Goal: Information Seeking & Learning: Find specific fact

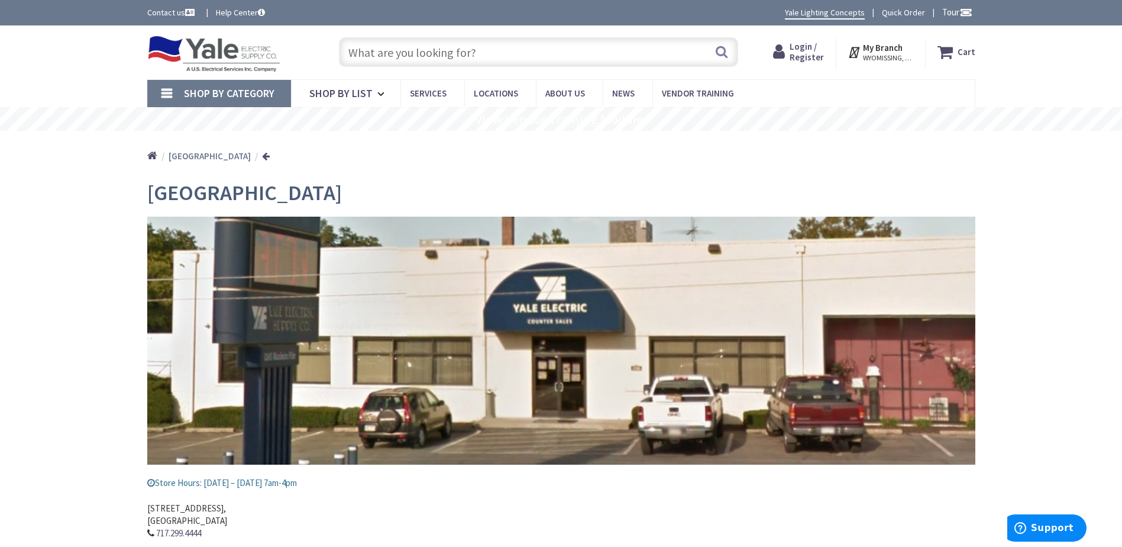
click at [229, 91] on span "Shop By Category" at bounding box center [229, 93] width 91 height 14
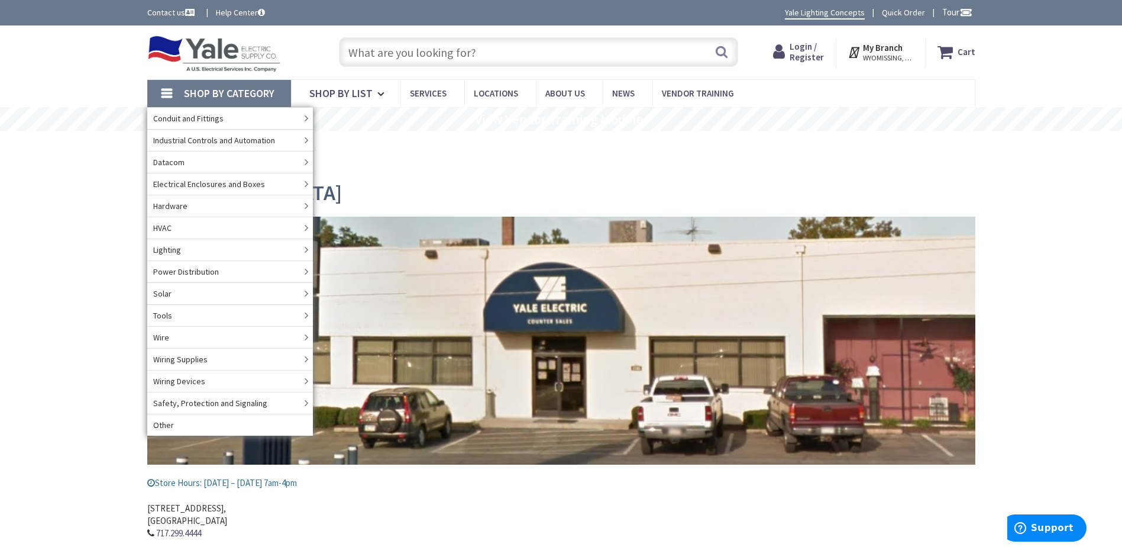
click at [475, 176] on div "Lancaster Store Hours: Monday – Friday 7am-4pm 1245 Manheim Pike, Lancaster, PA…" at bounding box center [561, 403] width 828 height 462
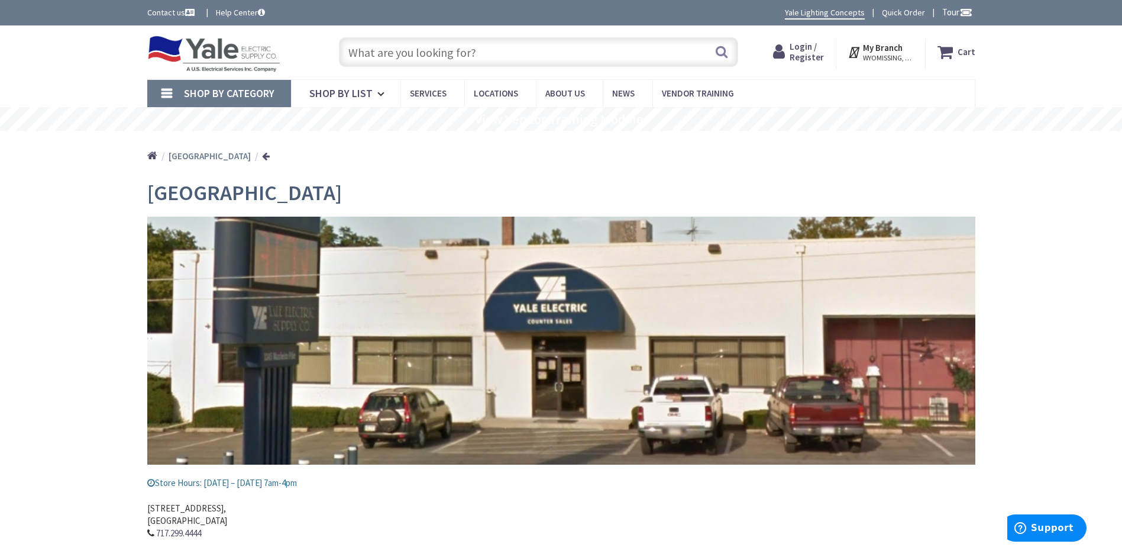
click at [166, 94] on link "Shop By Category" at bounding box center [219, 93] width 144 height 27
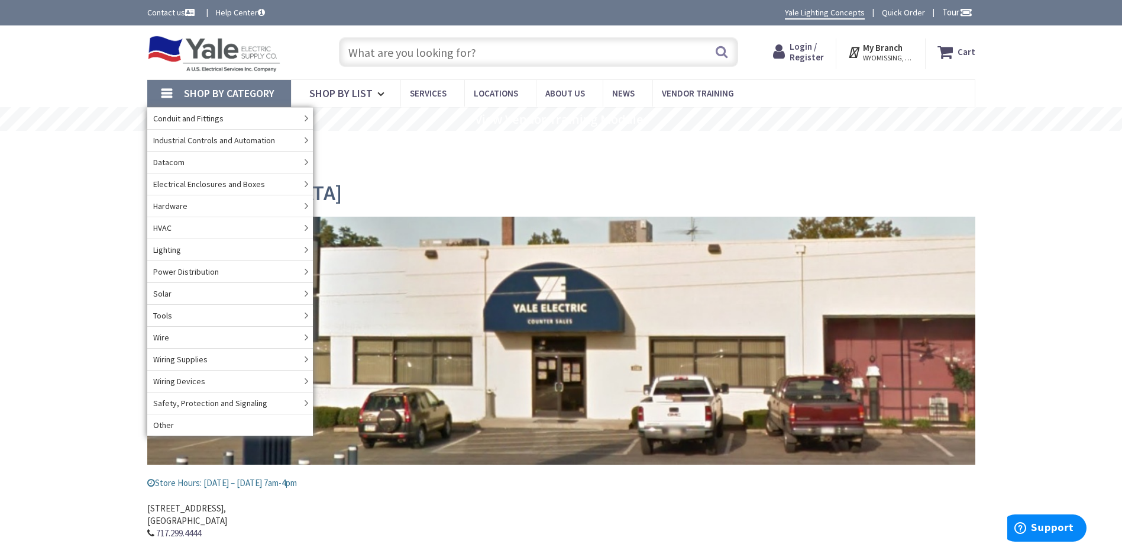
click at [383, 53] on input "text" at bounding box center [538, 52] width 399 height 30
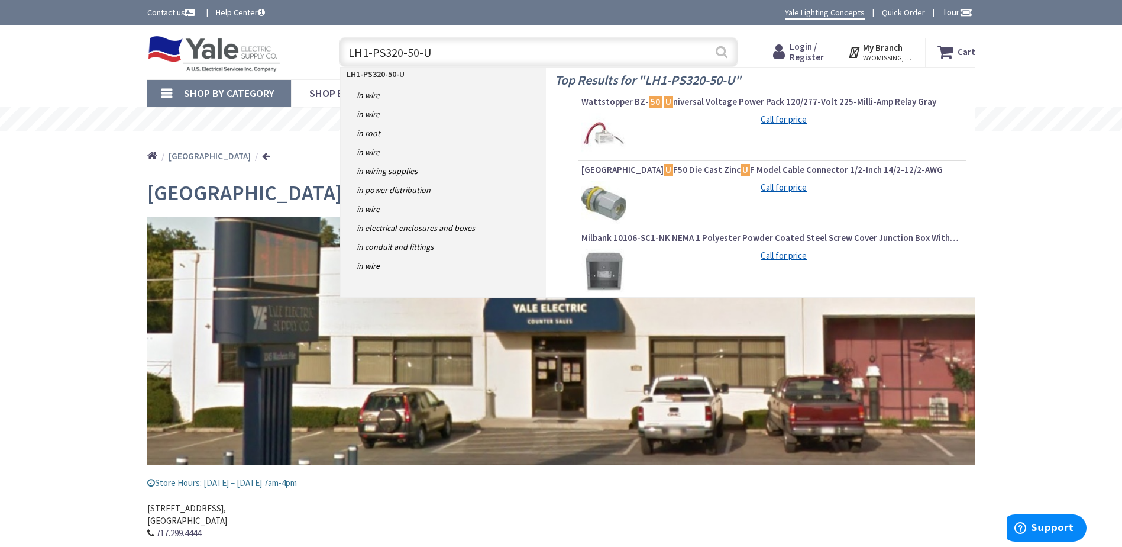
type input "LH1-PS320-50-U"
click at [723, 53] on button "Search" at bounding box center [721, 51] width 15 height 27
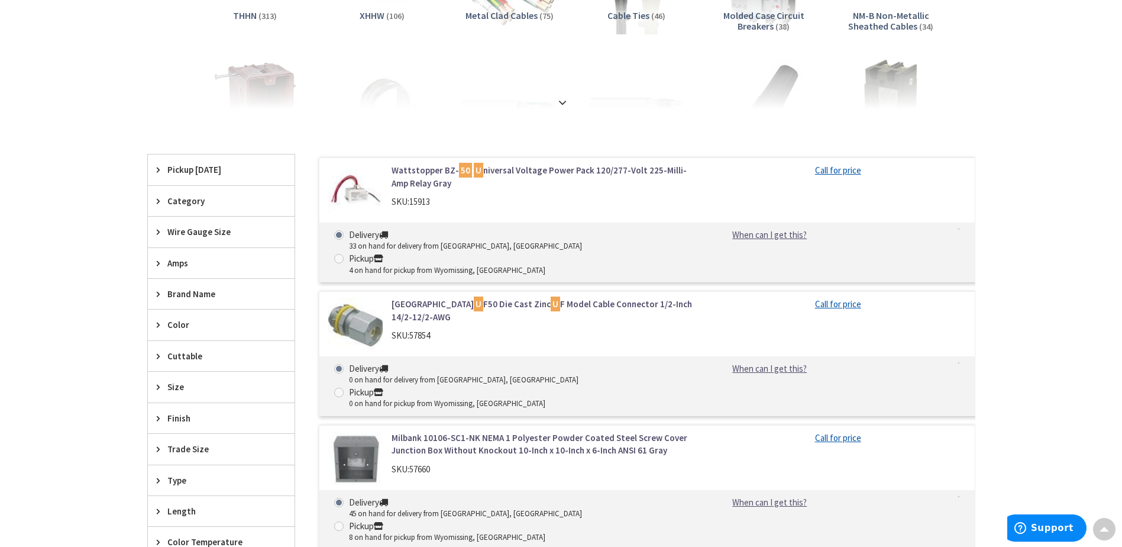
scroll to position [237, 0]
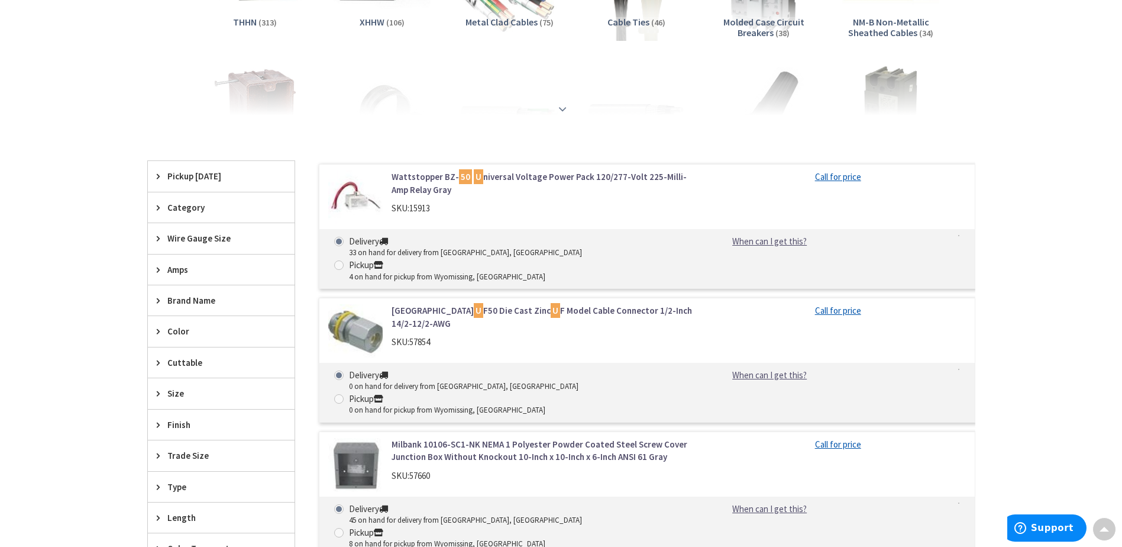
click at [566, 109] on strong at bounding box center [562, 107] width 14 height 13
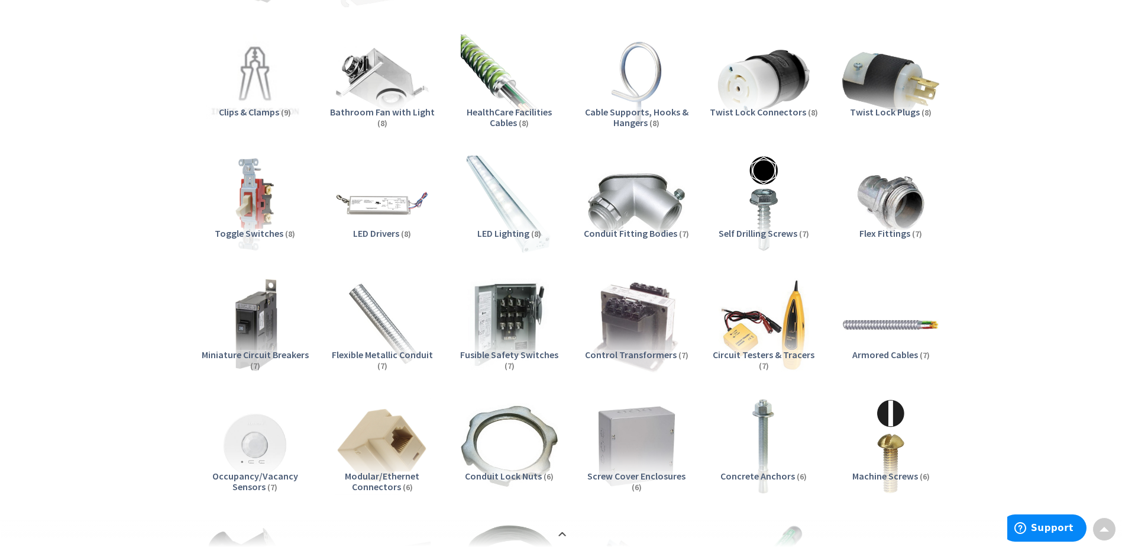
scroll to position [887, 0]
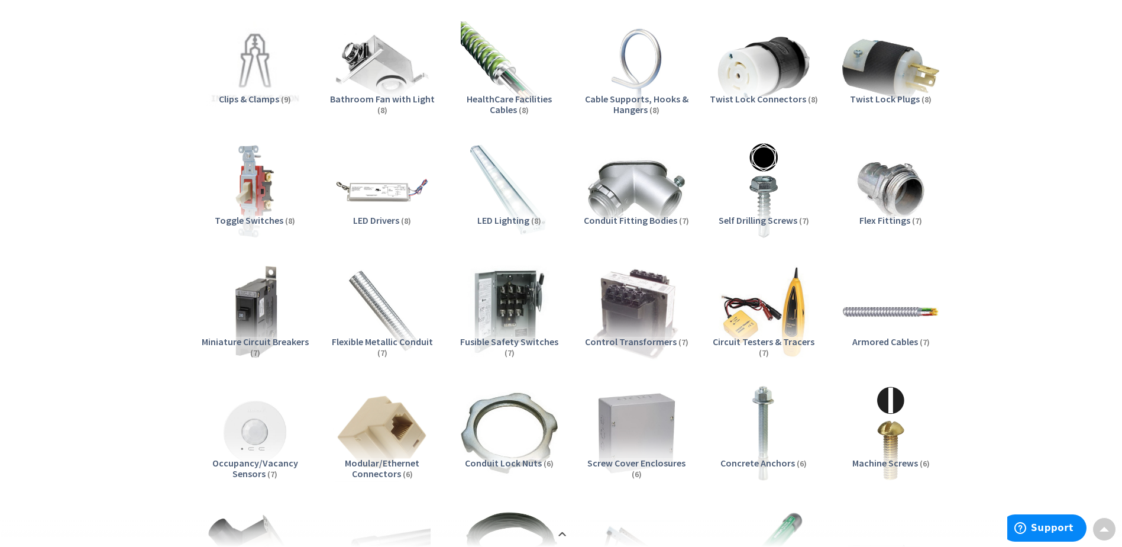
click at [499, 221] on span "LED Lighting" at bounding box center [503, 220] width 52 height 12
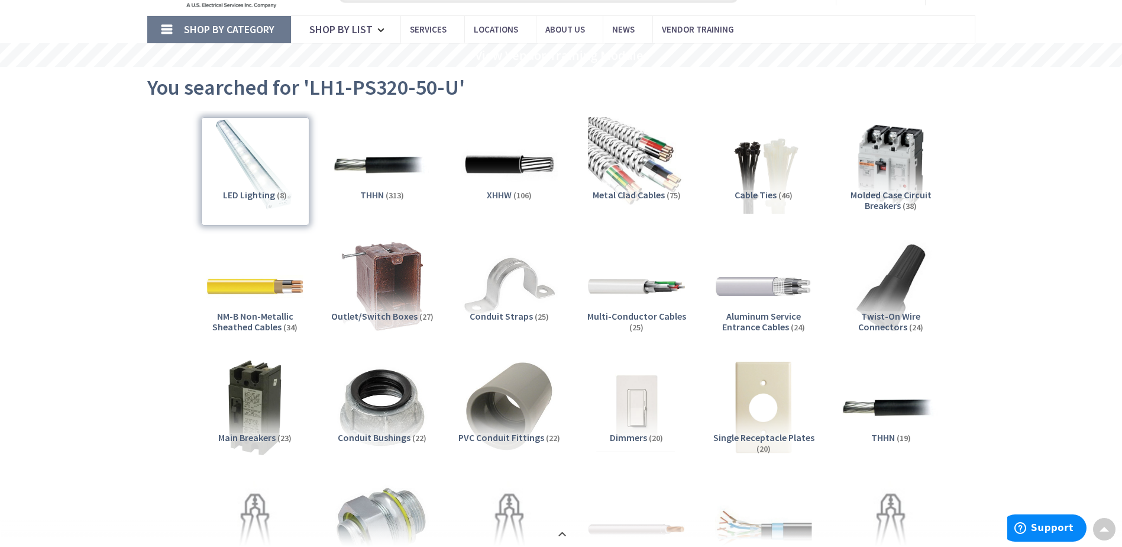
scroll to position [0, 0]
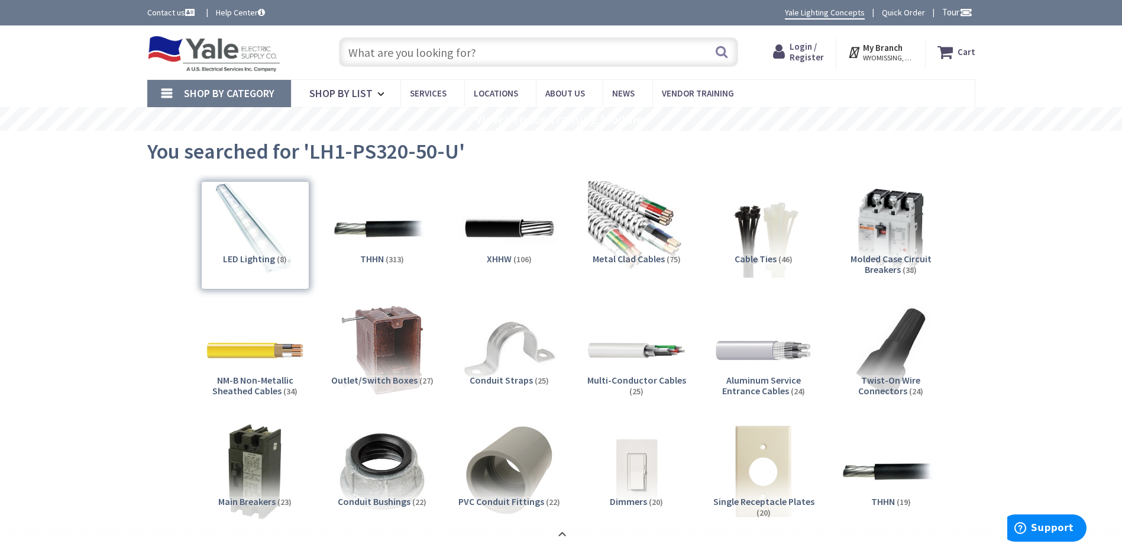
click at [211, 93] on span "Shop By Category" at bounding box center [229, 93] width 91 height 14
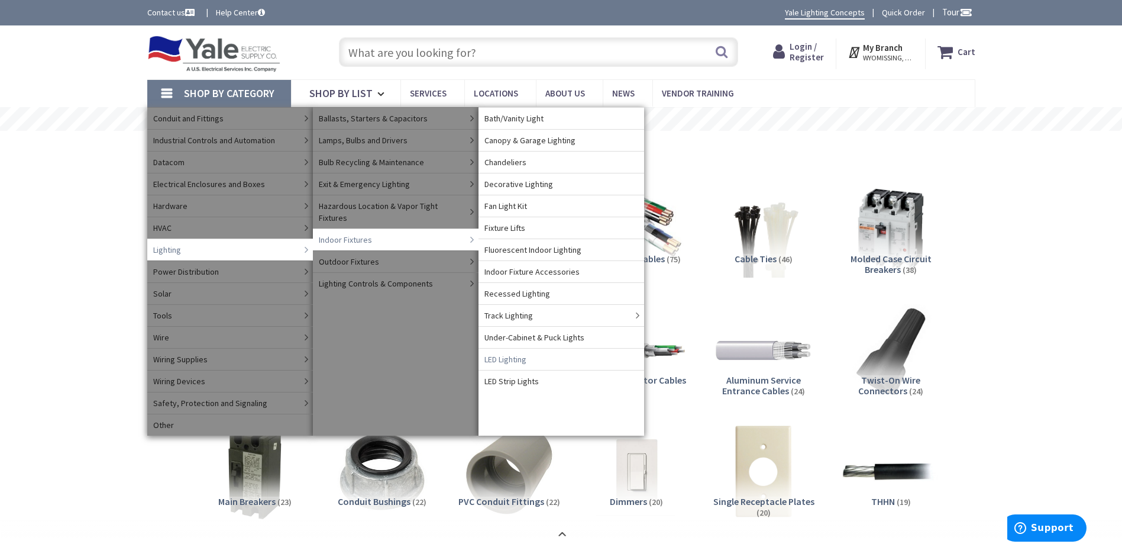
click at [519, 361] on span "LED Lighting" at bounding box center [505, 359] width 42 height 12
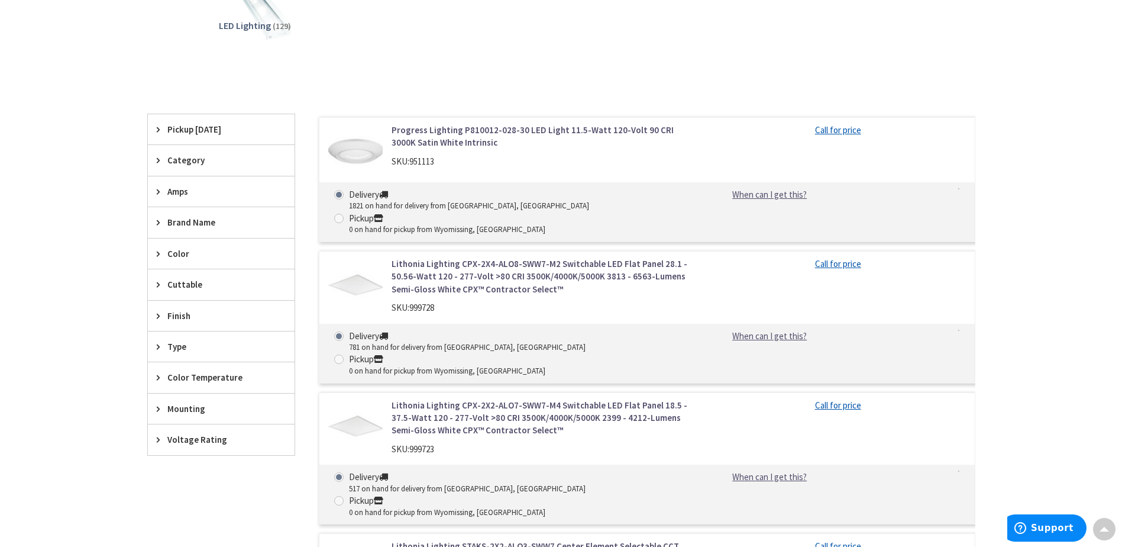
scroll to position [296, 0]
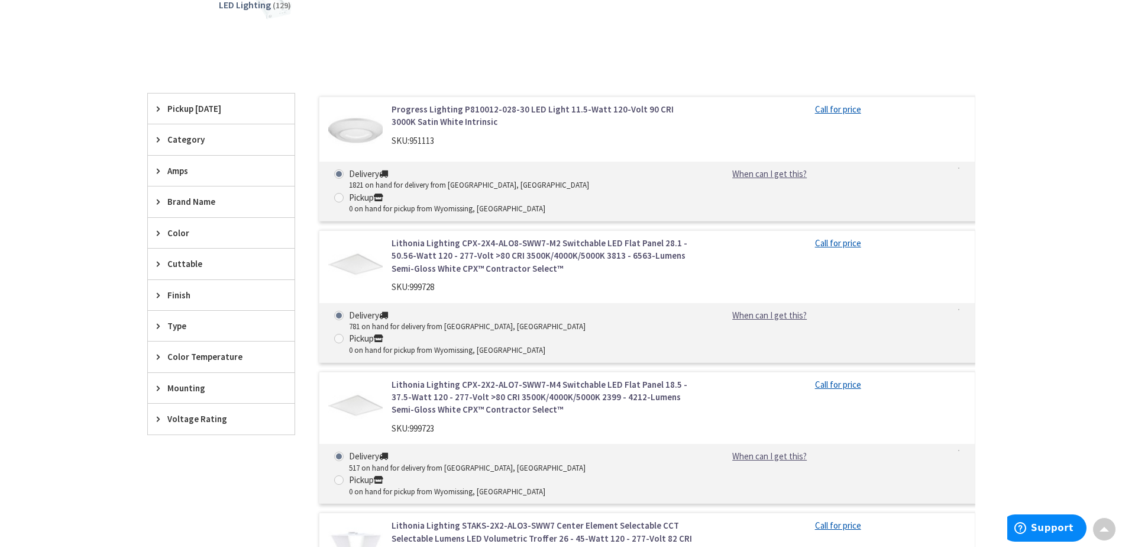
click at [170, 172] on span "Amps" at bounding box center [215, 170] width 96 height 12
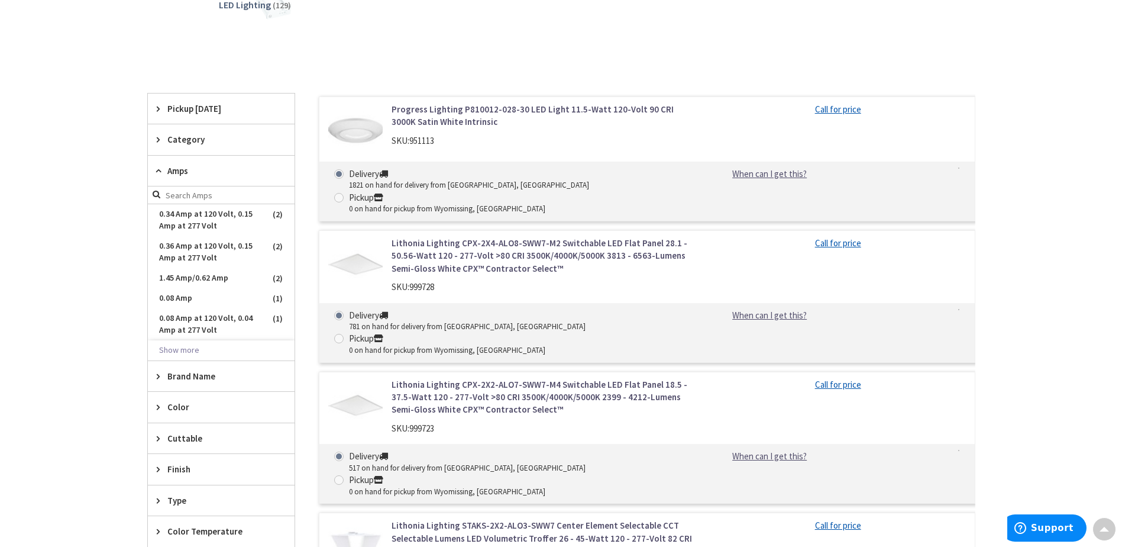
click at [172, 170] on span "Amps" at bounding box center [215, 170] width 96 height 12
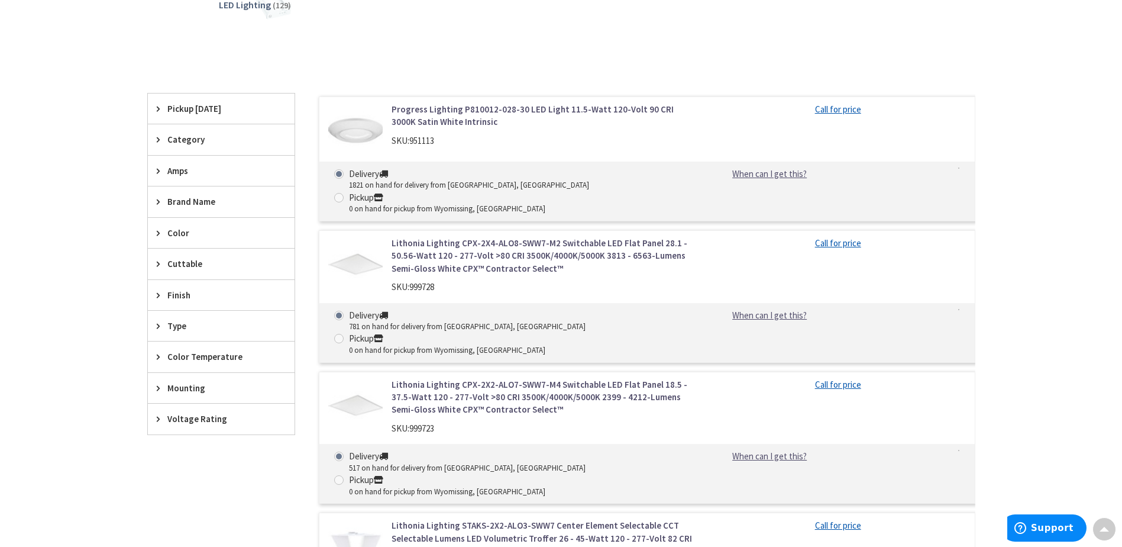
click at [172, 170] on span "Amps" at bounding box center [215, 170] width 96 height 12
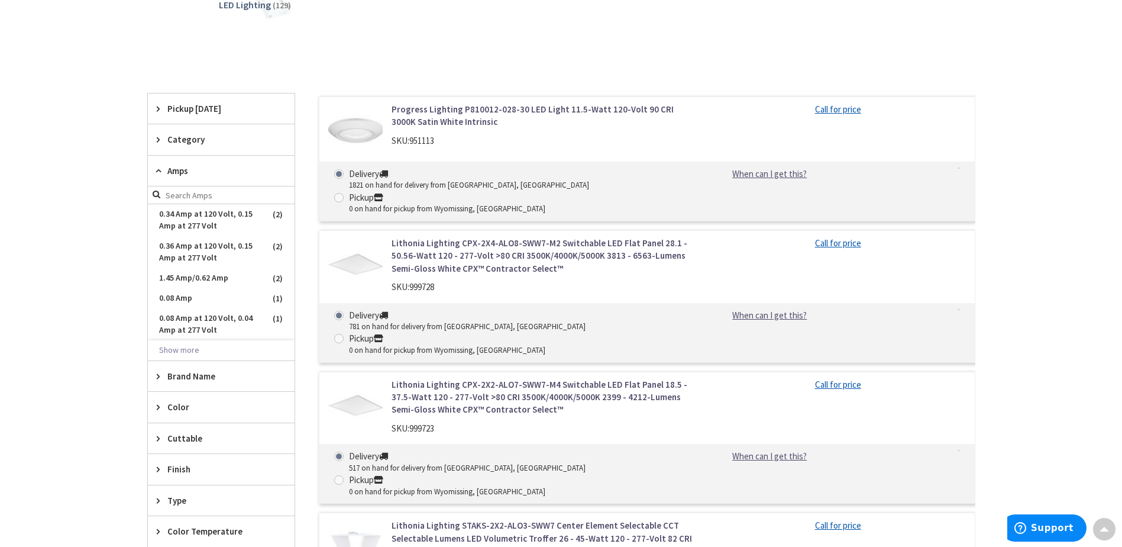
click at [172, 170] on span "Amps" at bounding box center [215, 170] width 96 height 12
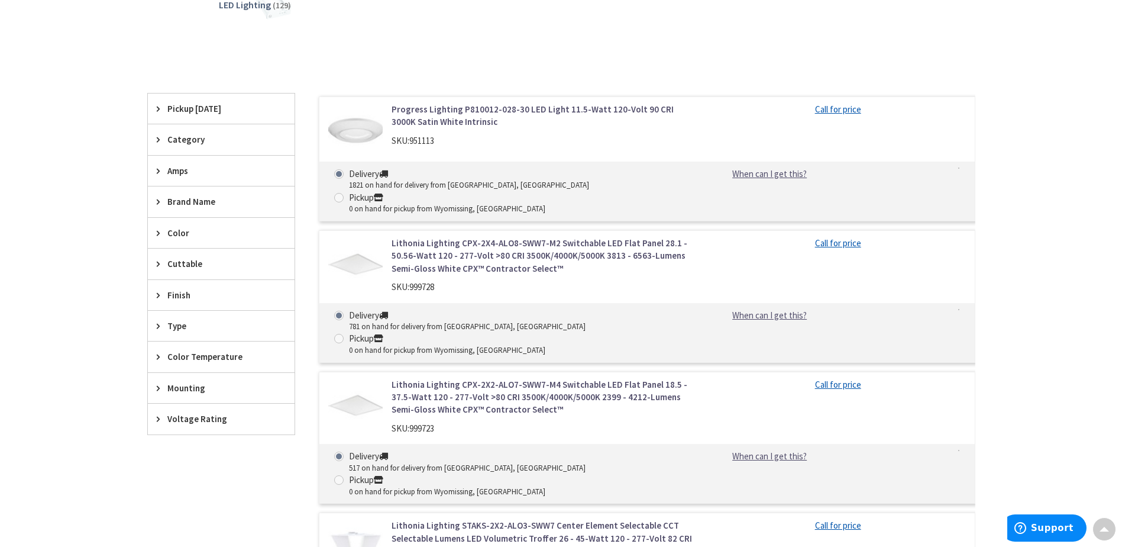
click at [193, 386] on span "Mounting" at bounding box center [215, 388] width 96 height 12
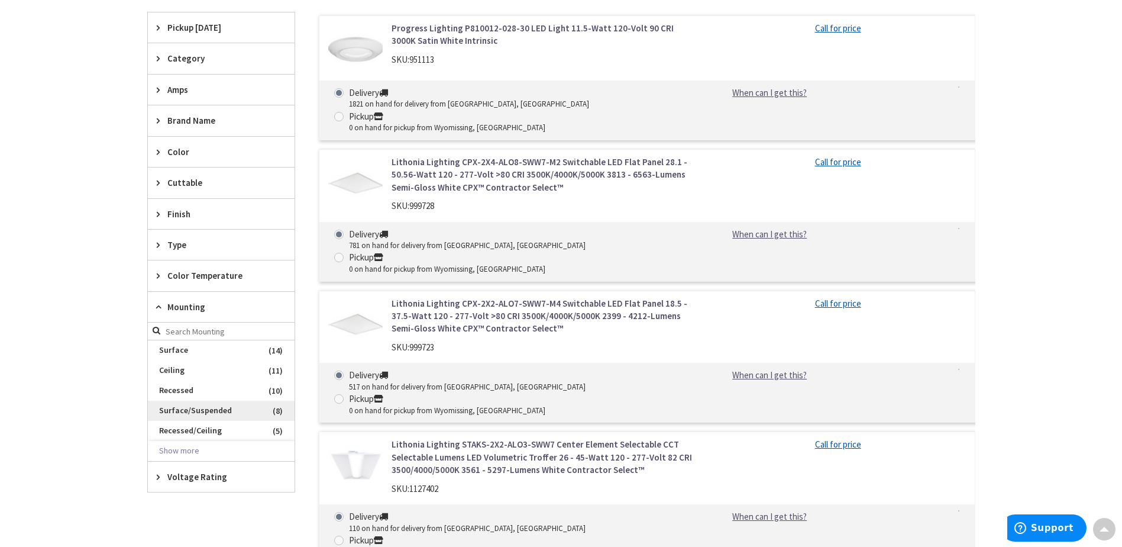
scroll to position [414, 0]
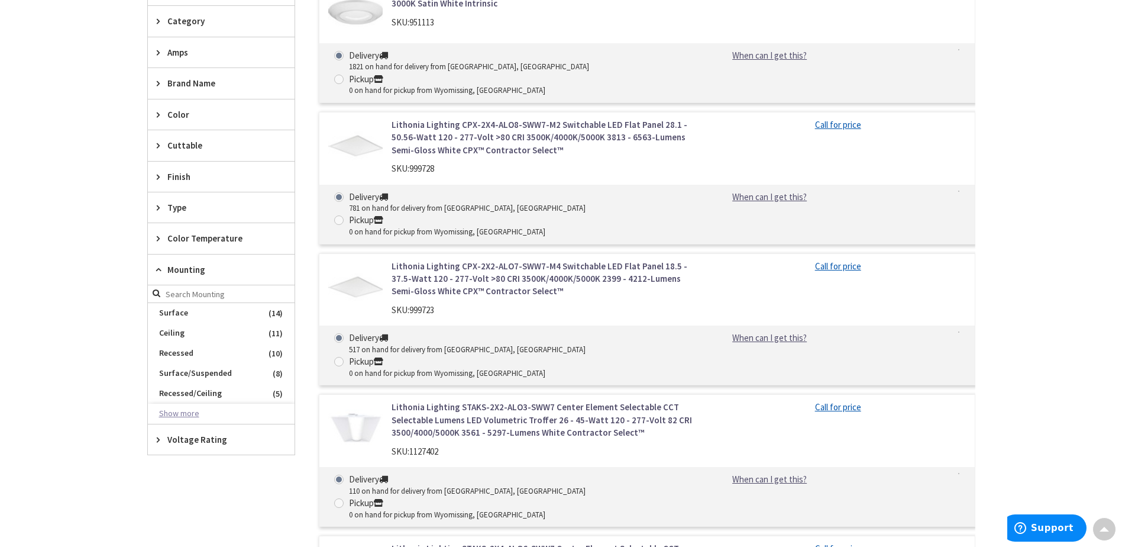
click at [193, 412] on button "Show more" at bounding box center [221, 413] width 147 height 20
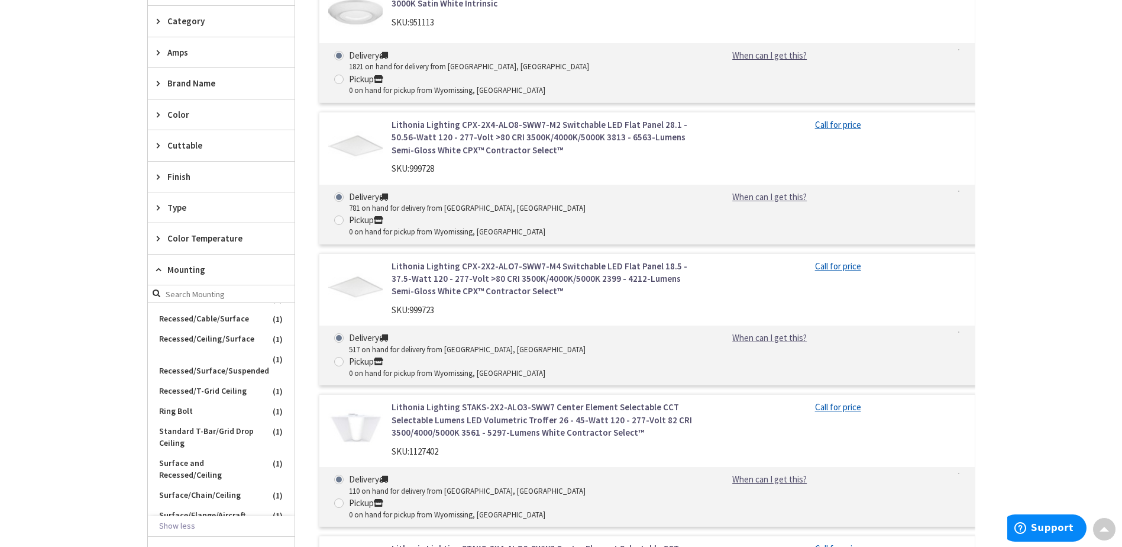
scroll to position [710, 0]
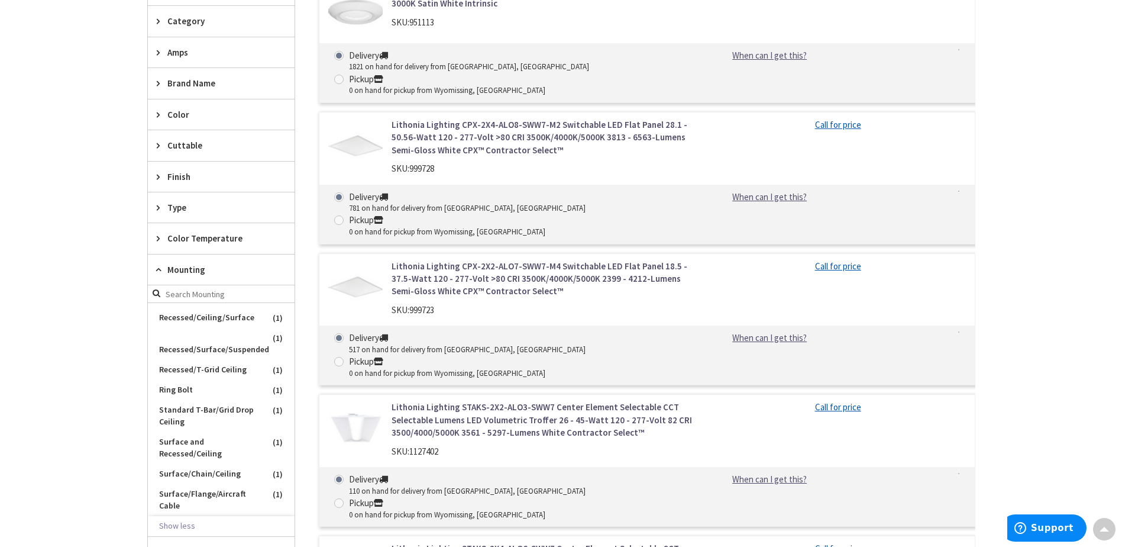
click at [172, 269] on span "Mounting" at bounding box center [215, 269] width 96 height 12
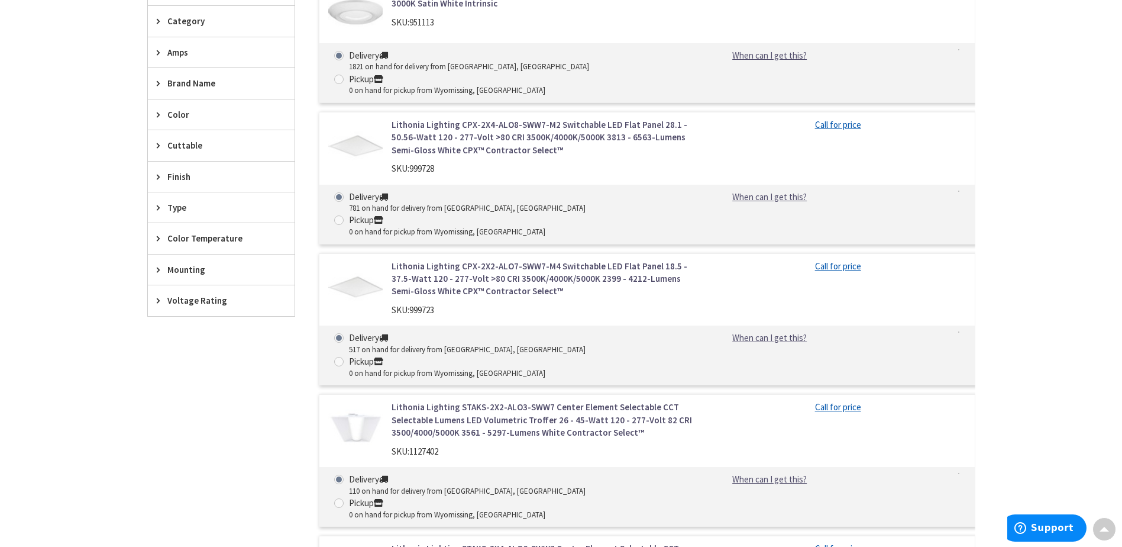
click at [197, 302] on span "Voltage Rating" at bounding box center [215, 300] width 96 height 12
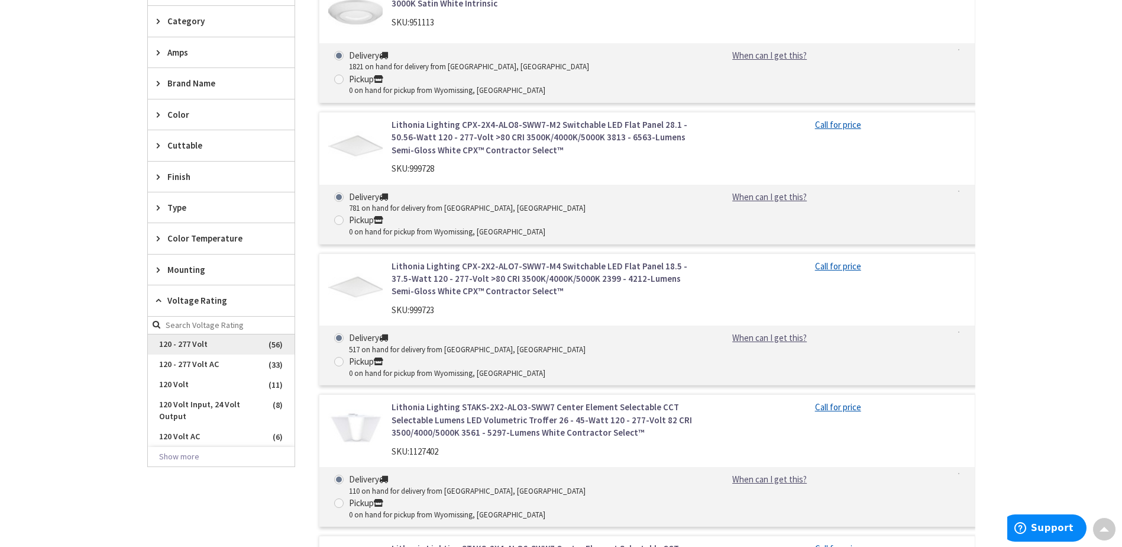
click at [198, 344] on span "120 - 277 Volt" at bounding box center [221, 344] width 147 height 20
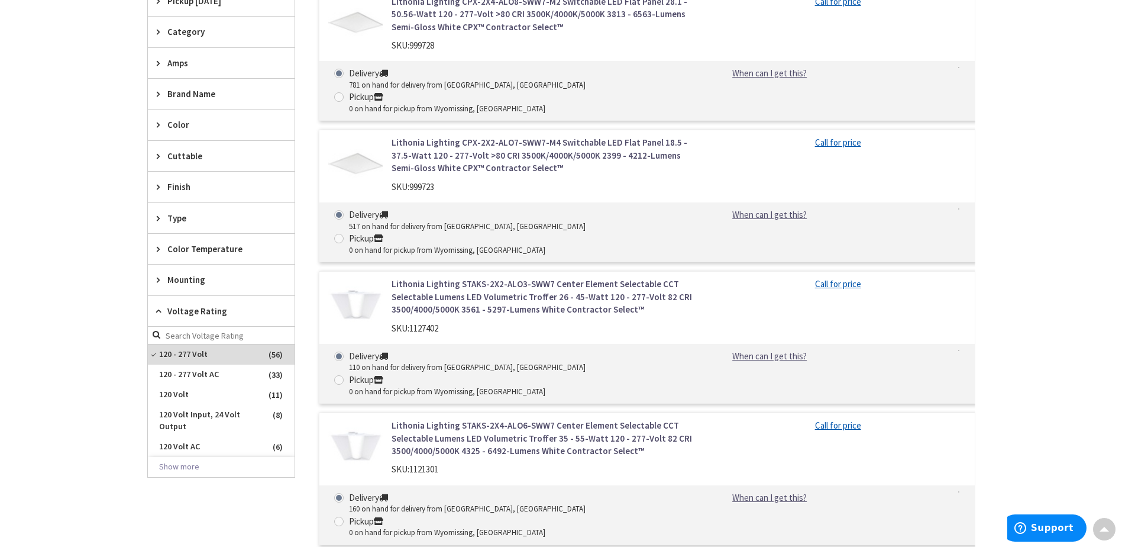
scroll to position [425, 0]
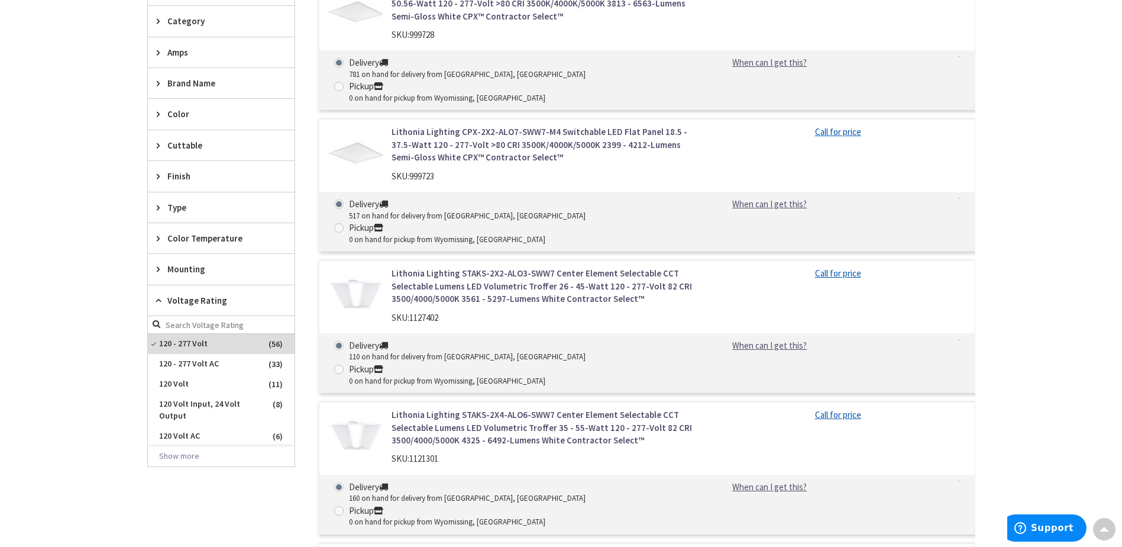
click at [179, 298] on span "Voltage Rating" at bounding box center [215, 300] width 96 height 12
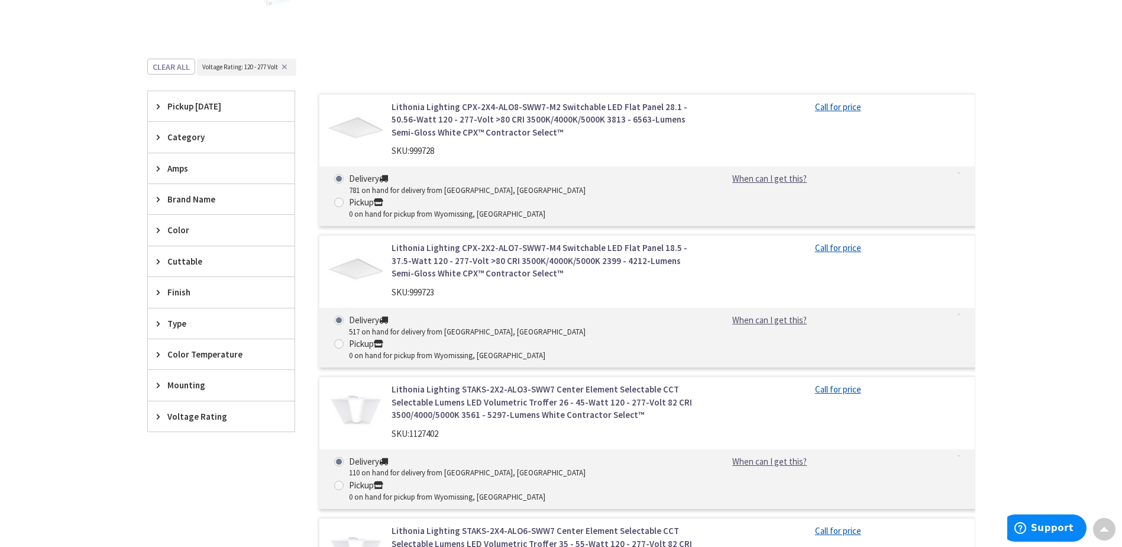
scroll to position [247, 0]
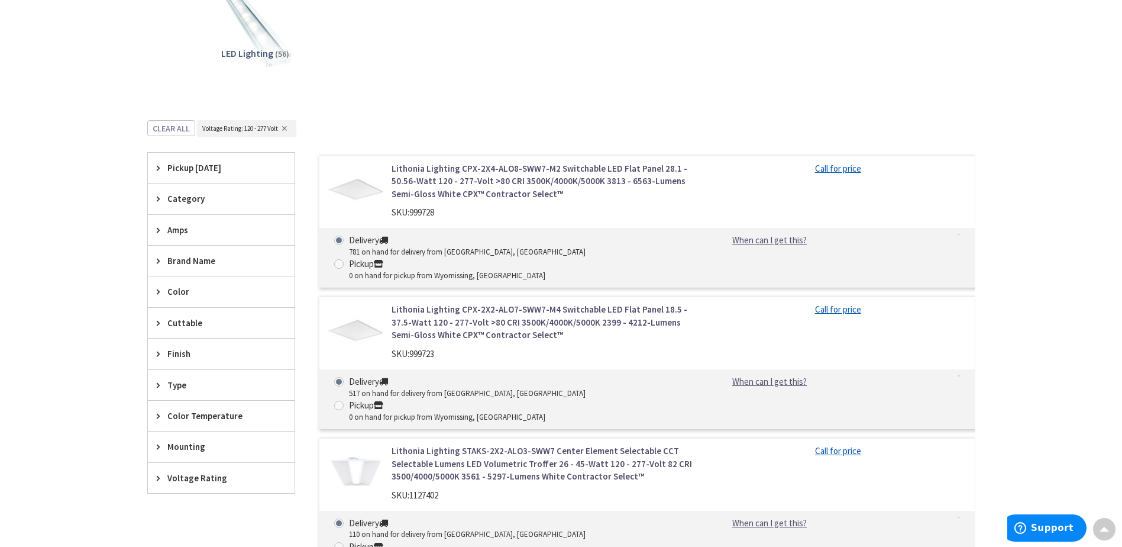
click at [187, 199] on span "Category" at bounding box center [215, 198] width 96 height 12
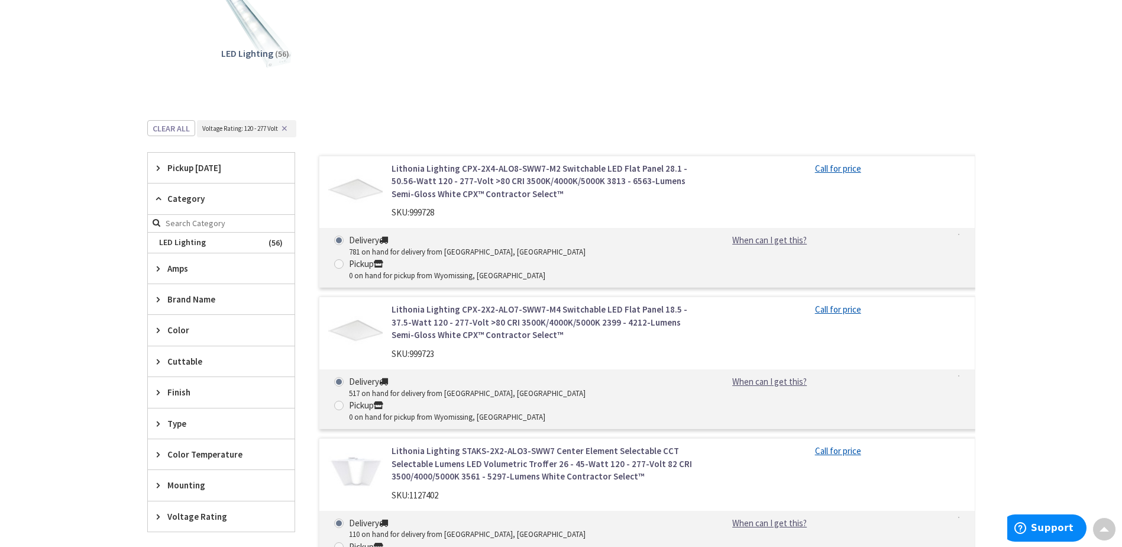
click at [185, 199] on span "Category" at bounding box center [215, 198] width 96 height 12
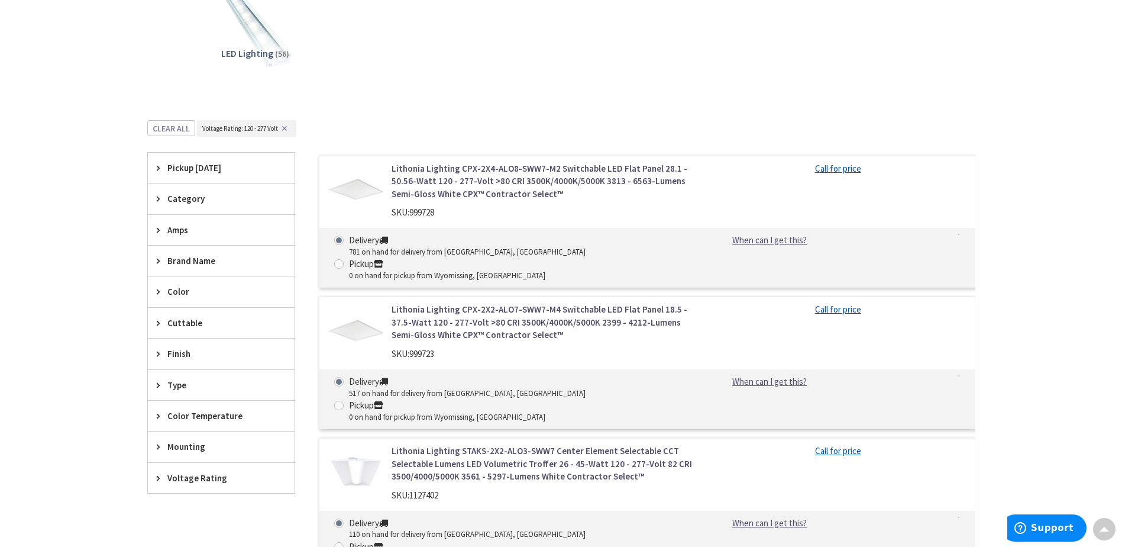
click at [180, 322] on span "Cuttable" at bounding box center [215, 322] width 96 height 12
click at [180, 319] on span "Cuttable" at bounding box center [215, 322] width 96 height 12
click at [181, 383] on span "Type" at bounding box center [215, 385] width 96 height 12
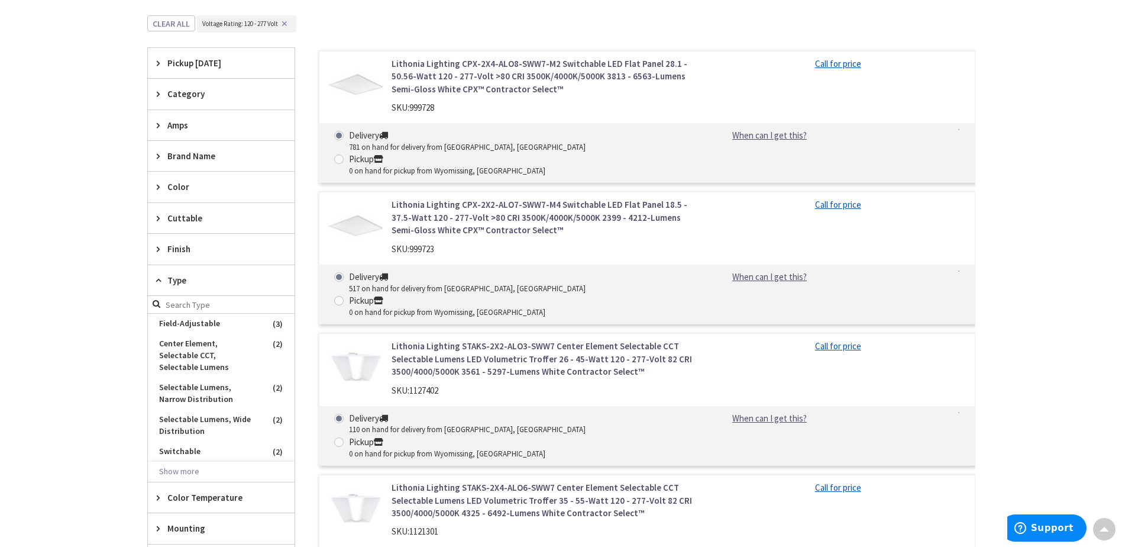
scroll to position [366, 0]
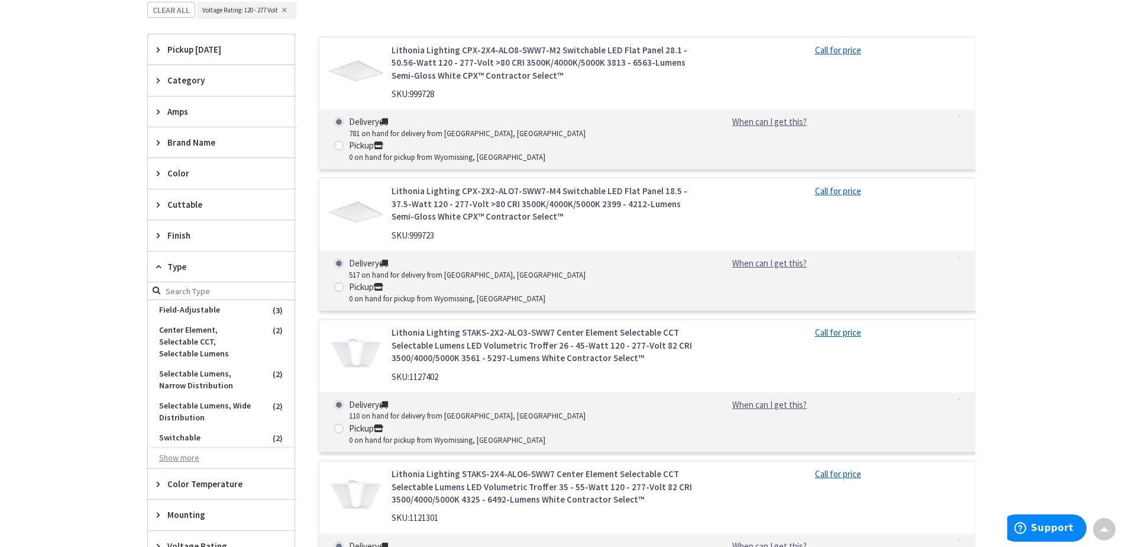
click at [196, 448] on button "Show more" at bounding box center [221, 458] width 147 height 20
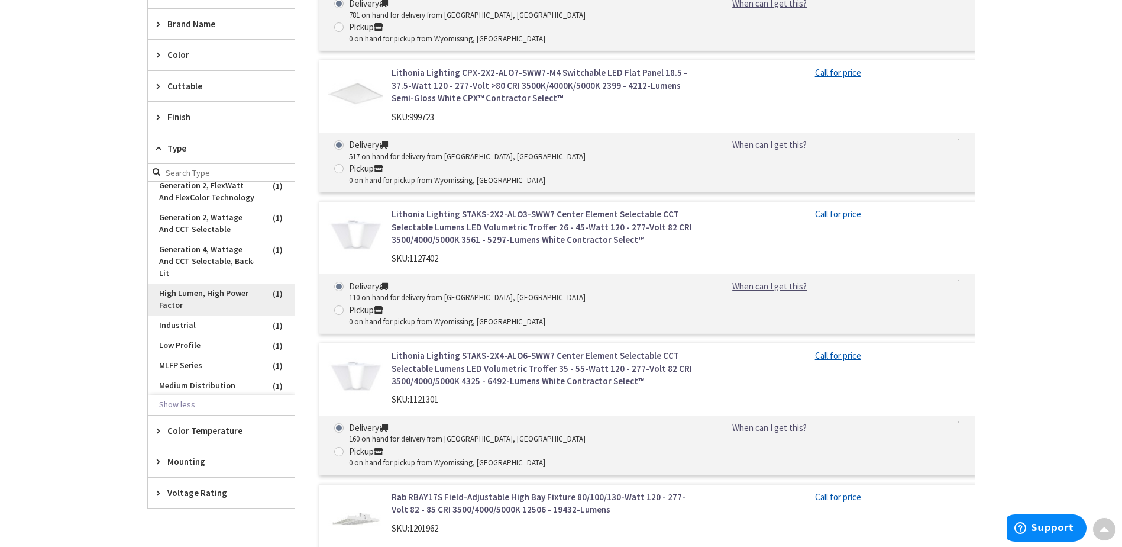
scroll to position [355, 0]
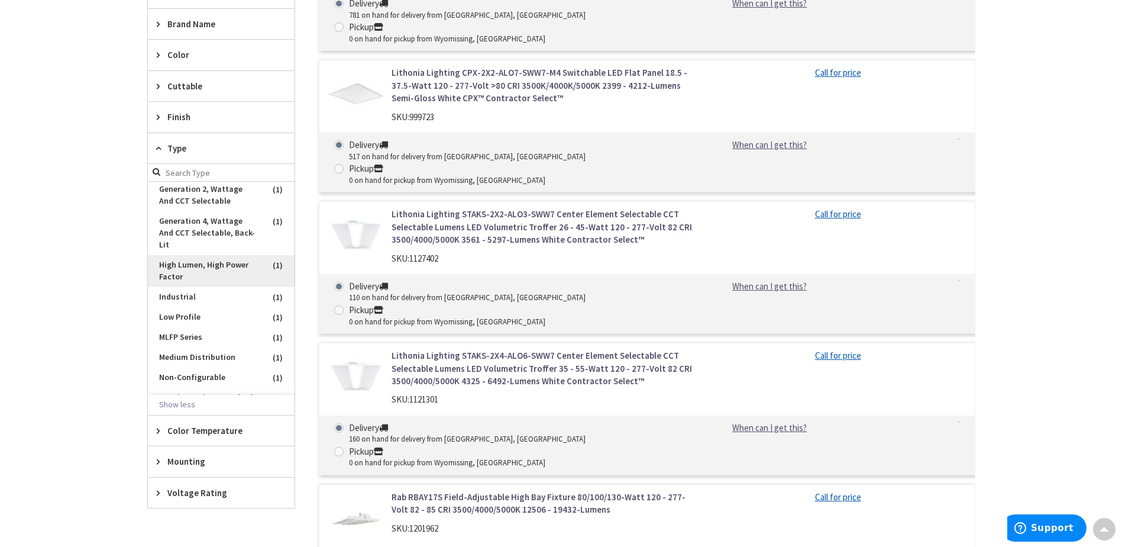
click at [224, 278] on span "High Lumen, High Power Factor" at bounding box center [221, 271] width 147 height 32
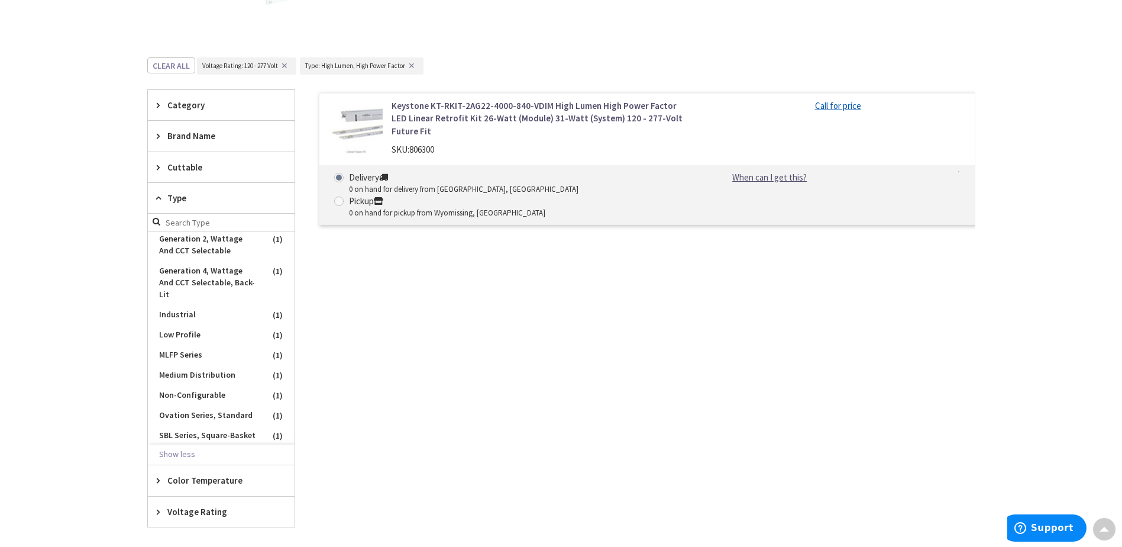
scroll to position [303, 0]
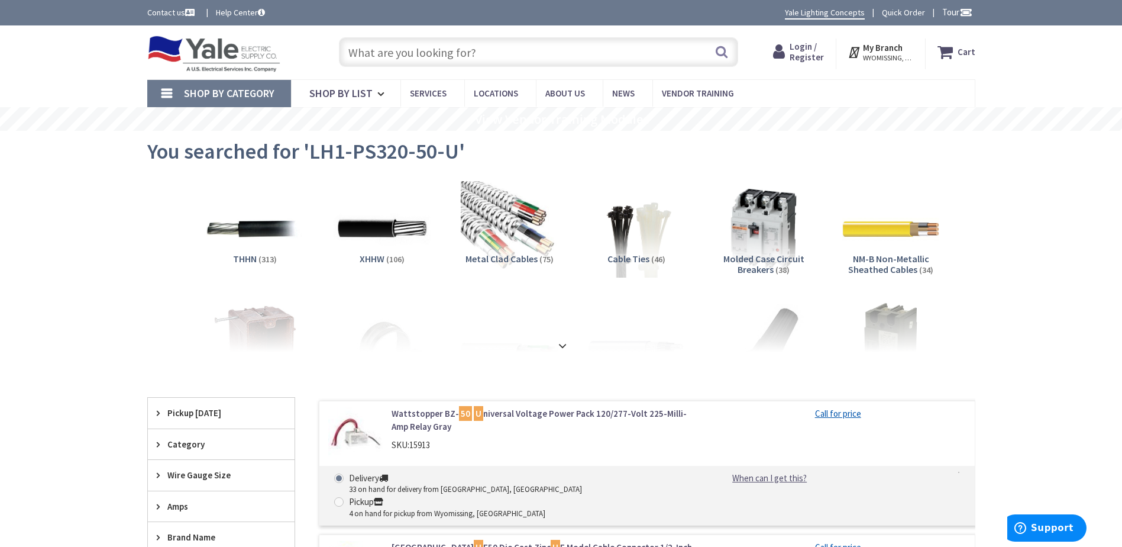
click at [201, 91] on span "Shop By Category" at bounding box center [229, 93] width 91 height 14
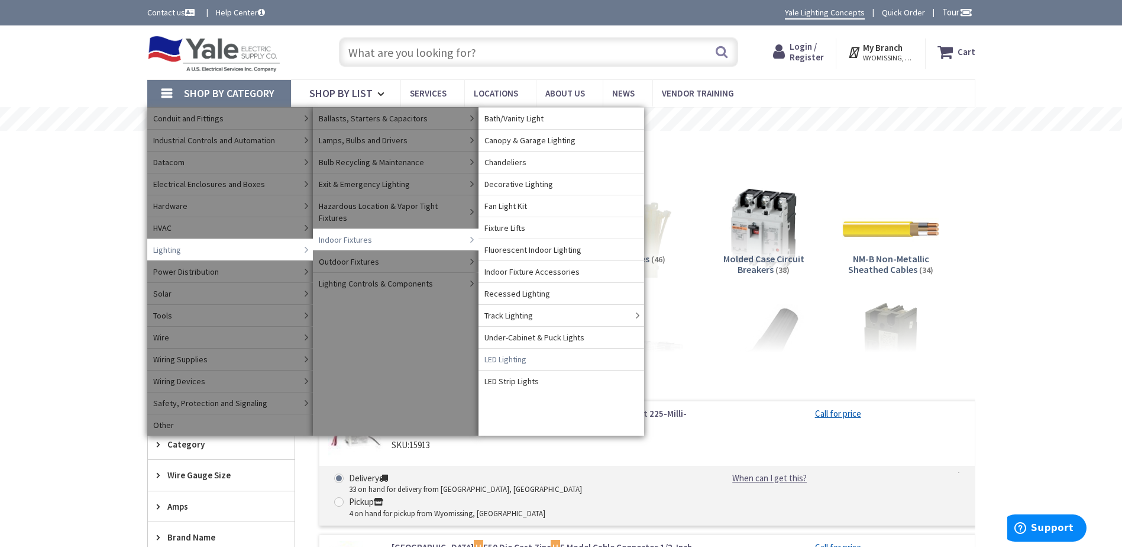
click at [518, 358] on span "LED Lighting" at bounding box center [505, 359] width 42 height 12
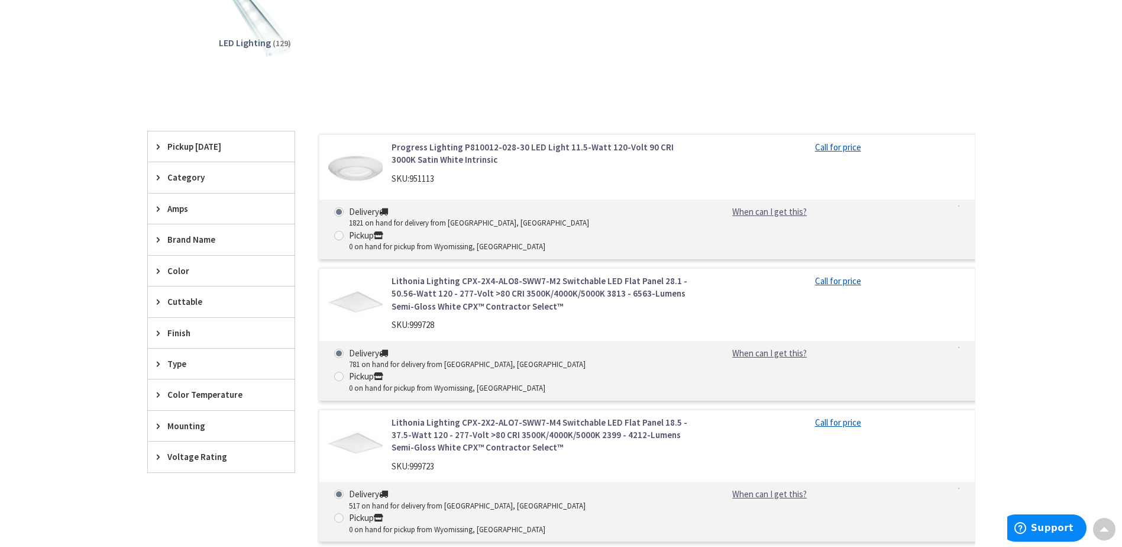
scroll to position [296, 0]
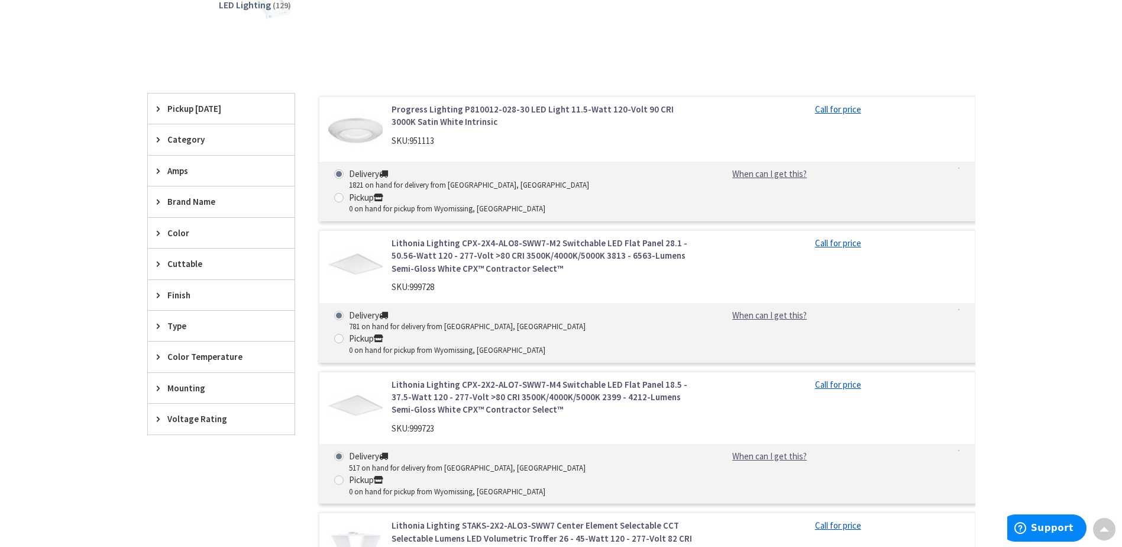
click at [212, 419] on span "Voltage Rating" at bounding box center [215, 418] width 96 height 12
click at [196, 459] on span "120 - 277 Volt" at bounding box center [221, 463] width 147 height 20
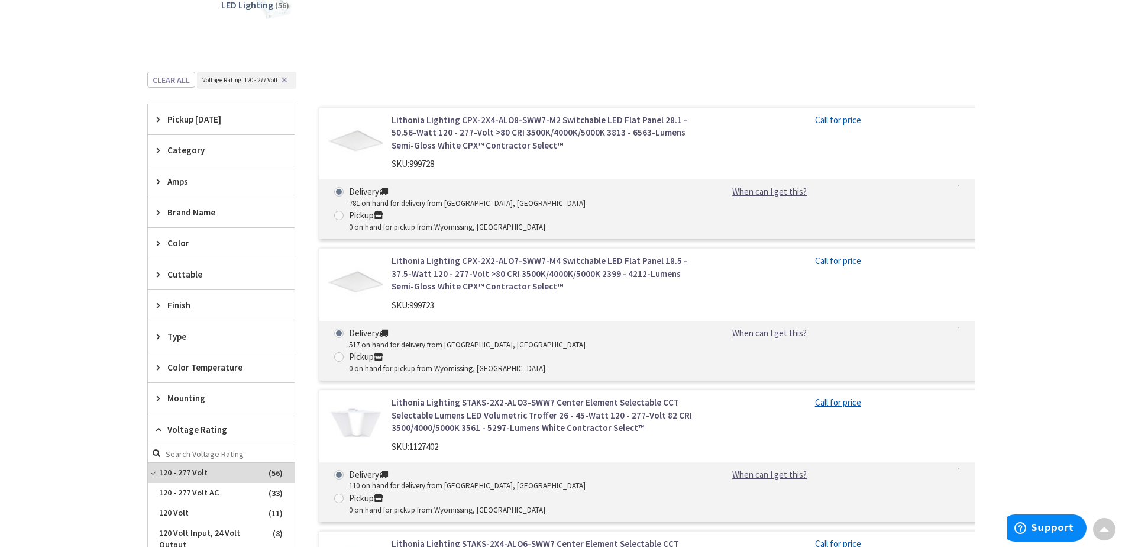
click at [184, 426] on span "Voltage Rating" at bounding box center [215, 429] width 96 height 12
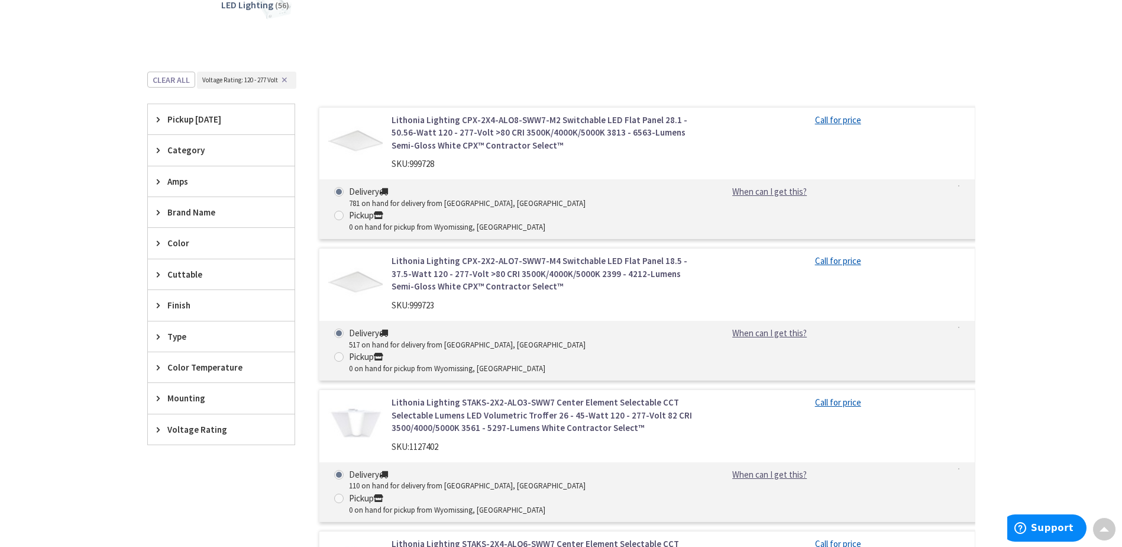
click at [182, 336] on span "Type" at bounding box center [215, 336] width 96 height 12
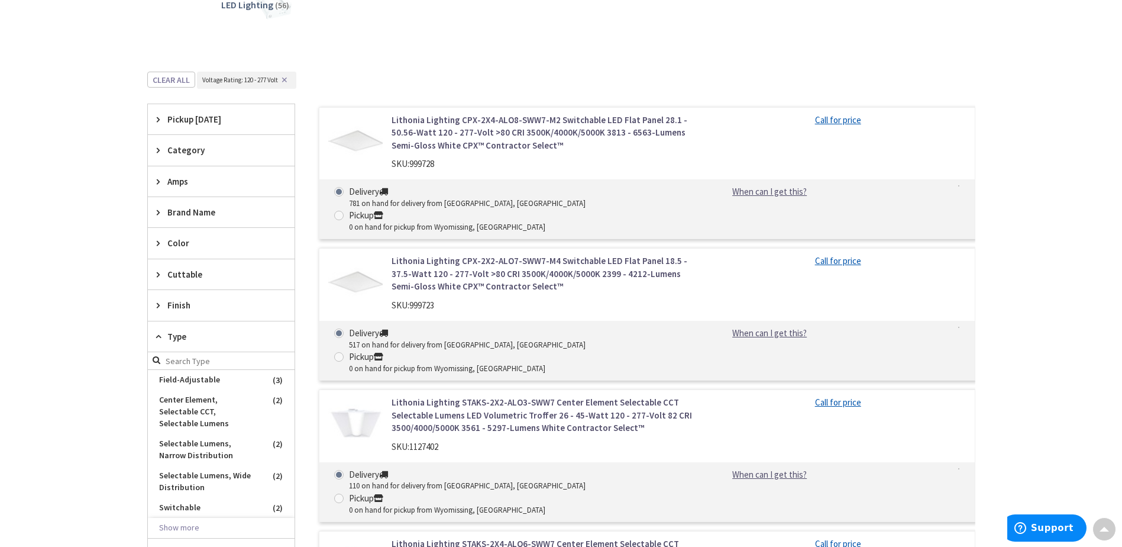
click at [182, 335] on span "Type" at bounding box center [215, 336] width 96 height 12
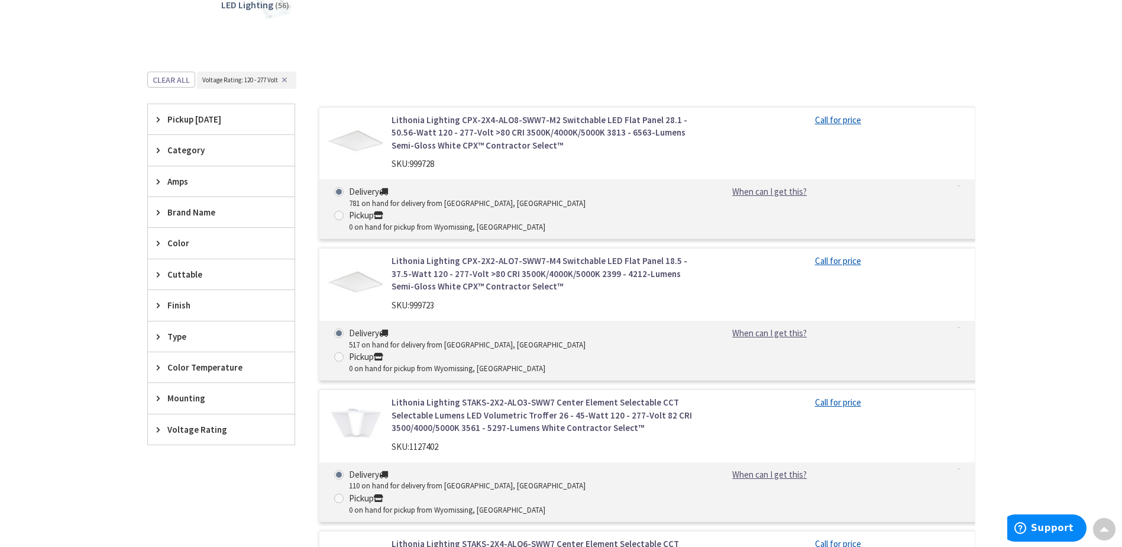
click at [181, 181] on span "Amps" at bounding box center [215, 181] width 96 height 12
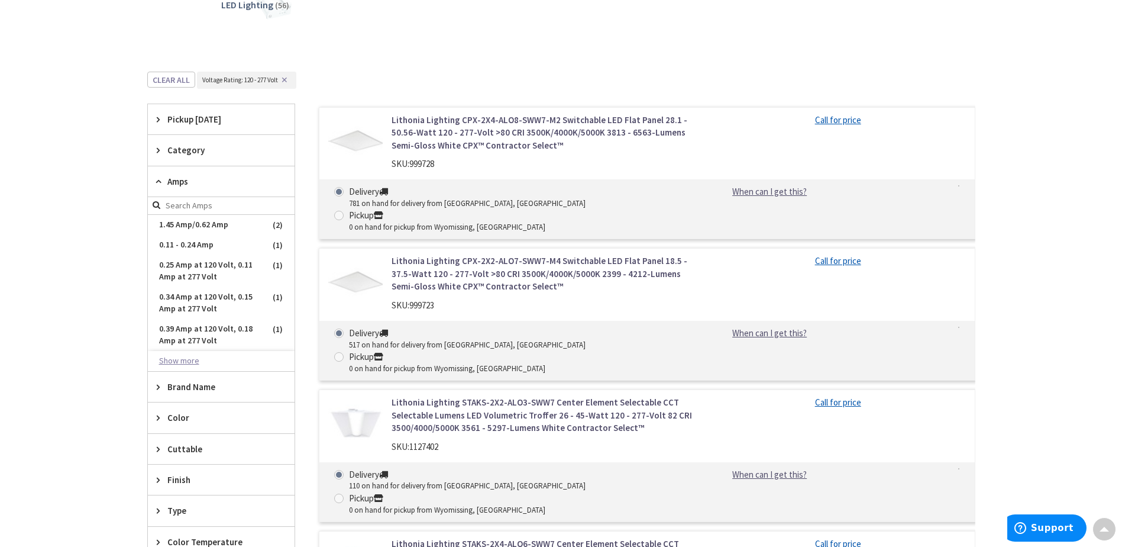
click at [185, 360] on button "Show more" at bounding box center [221, 361] width 147 height 20
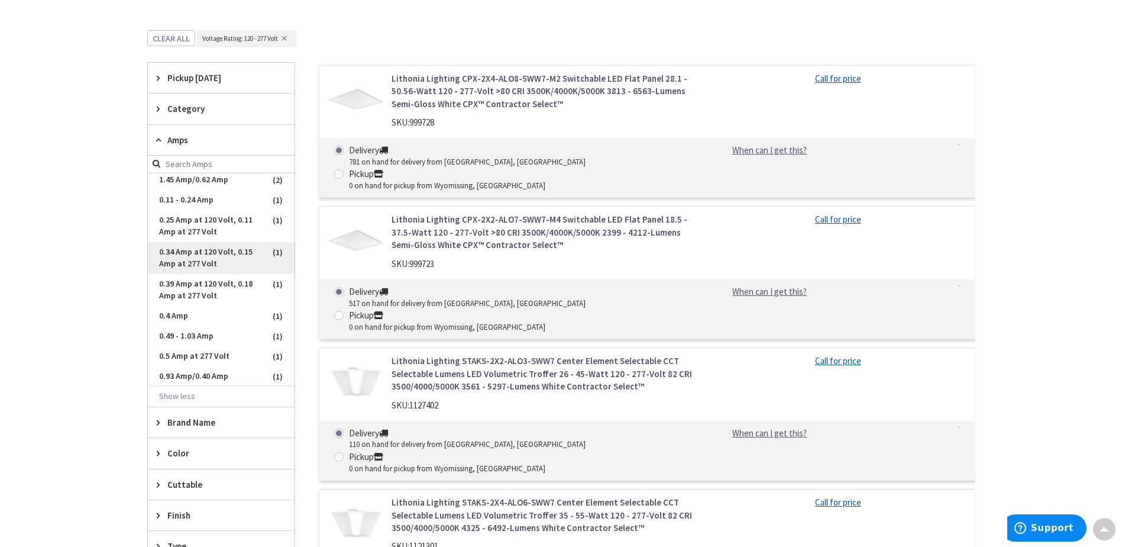
scroll to position [355, 0]
